Goal: Check status: Check status

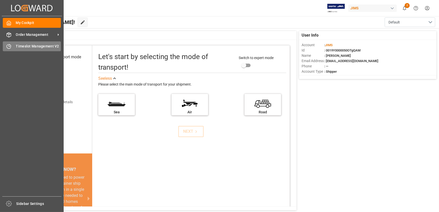
click at [18, 46] on span "Timeslot Management V2" at bounding box center [38, 46] width 45 height 5
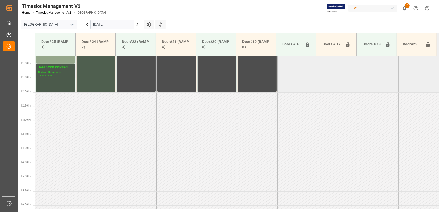
scroll to position [232, 0]
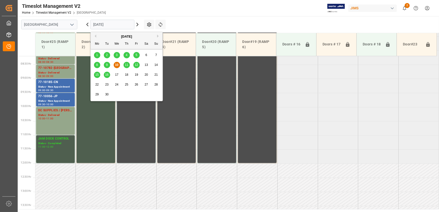
click at [111, 25] on input "[DATE]" at bounding box center [112, 25] width 44 height 10
click at [127, 64] on span "11" at bounding box center [126, 65] width 3 height 4
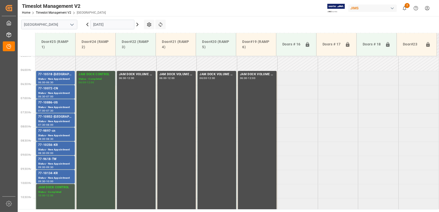
scroll to position [163, 0]
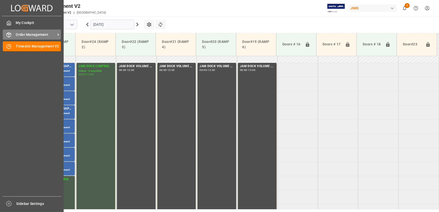
click at [9, 33] on icon at bounding box center [8, 34] width 5 height 5
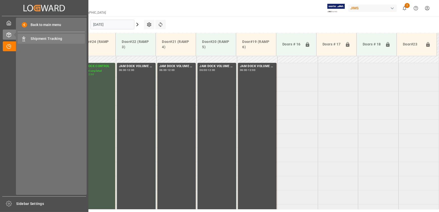
click at [39, 39] on span "Shipment Tracking" at bounding box center [58, 38] width 54 height 5
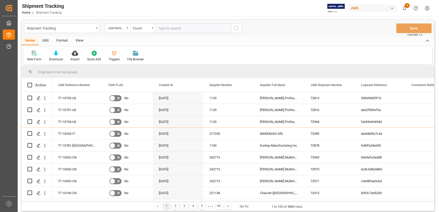
click at [198, 30] on input "text" at bounding box center [193, 28] width 76 height 10
type input "77-8440-[GEOGRAPHIC_DATA]"
click at [239, 28] on icon "search button" at bounding box center [236, 28] width 6 height 6
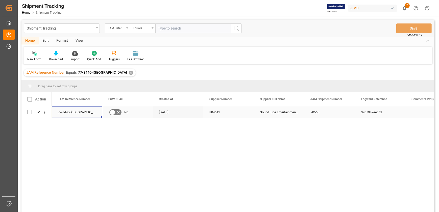
click at [70, 113] on div "77-8440-[GEOGRAPHIC_DATA]" at bounding box center [77, 112] width 51 height 12
click at [177, 28] on input "text" at bounding box center [193, 28] width 76 height 10
type input "77-10641-US"
click at [235, 30] on icon "search button" at bounding box center [236, 28] width 6 height 6
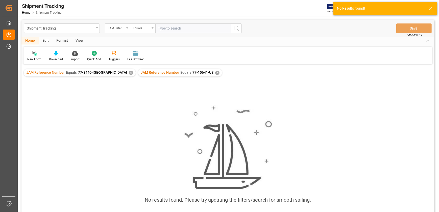
click at [129, 71] on div "✕" at bounding box center [131, 73] width 4 height 4
